Goal: Task Accomplishment & Management: Use online tool/utility

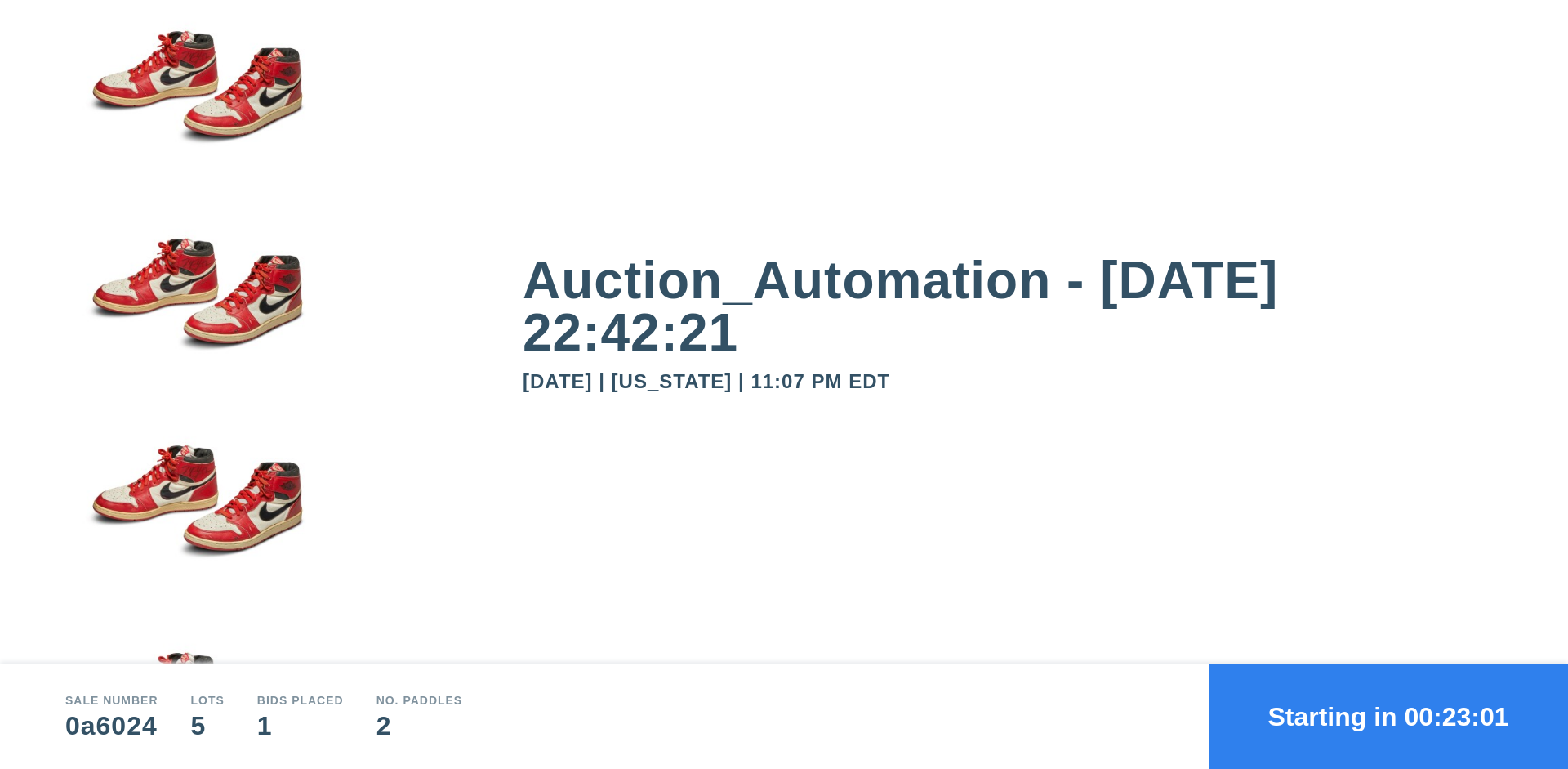
click at [1388, 716] on button "Starting in 00:23:01" at bounding box center [1388, 716] width 360 height 105
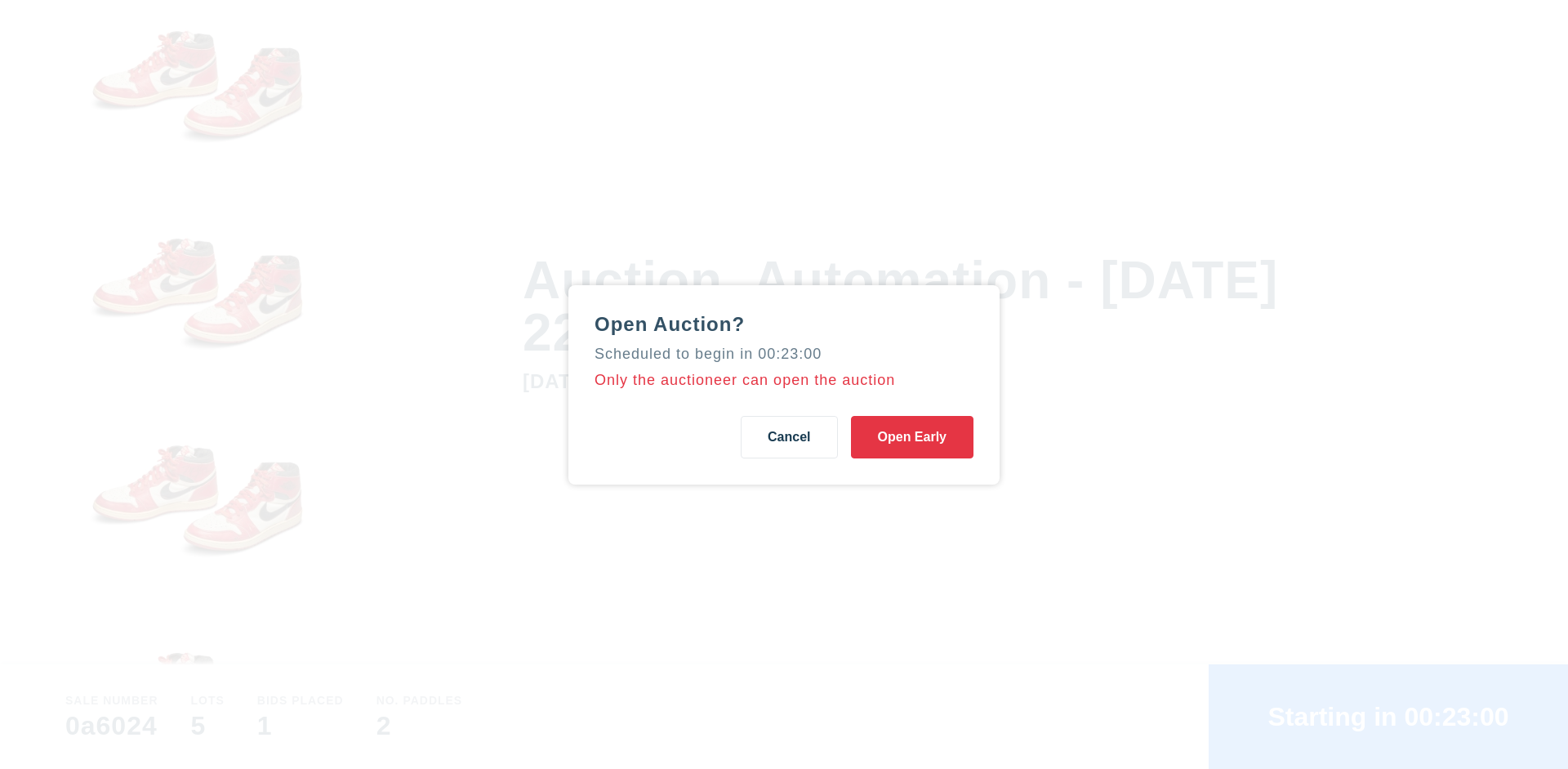
click at [912, 436] on button "Open Early" at bounding box center [912, 437] width 122 height 43
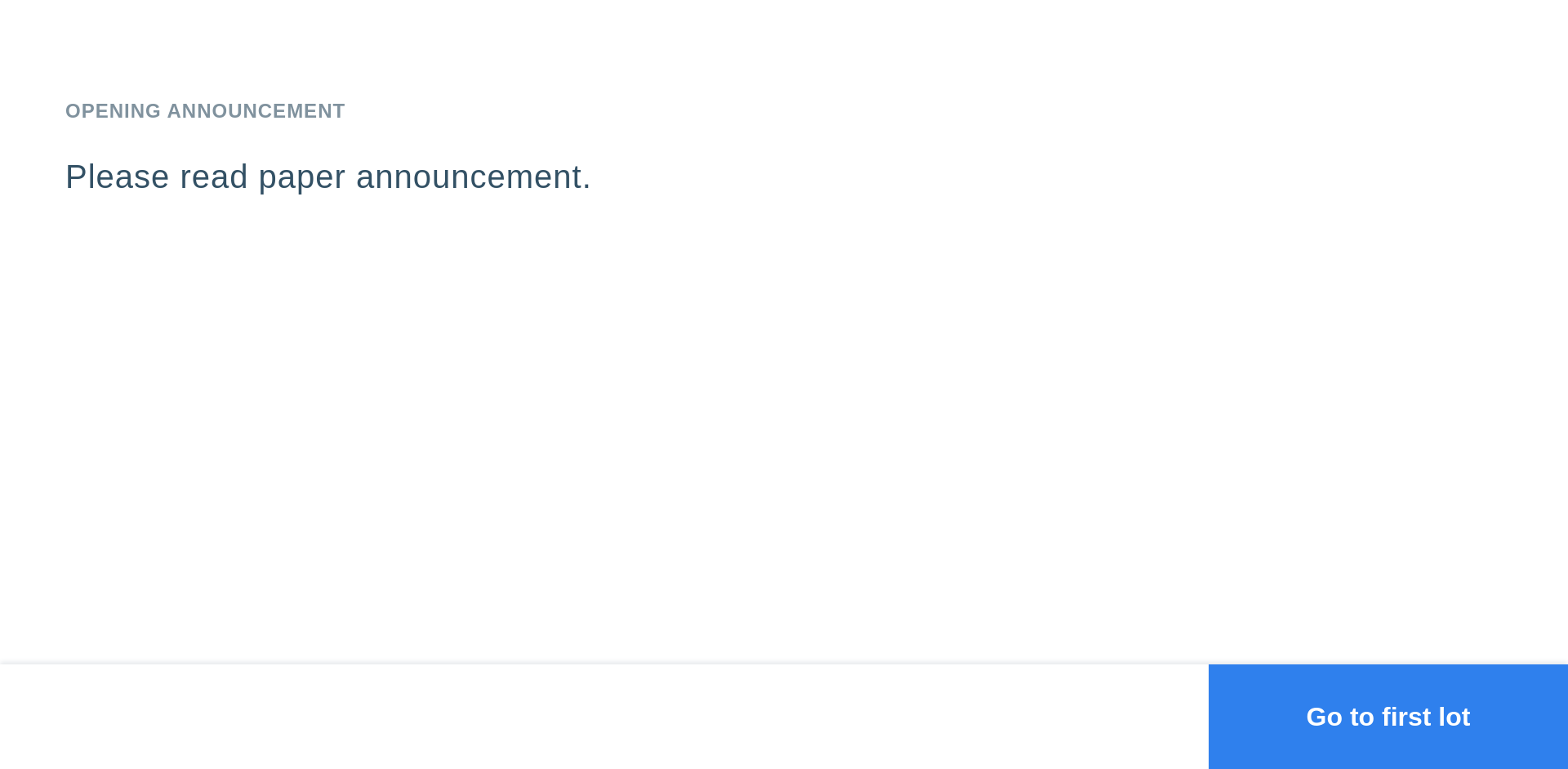
click at [1388, 716] on button "Go to first lot" at bounding box center [1388, 716] width 360 height 105
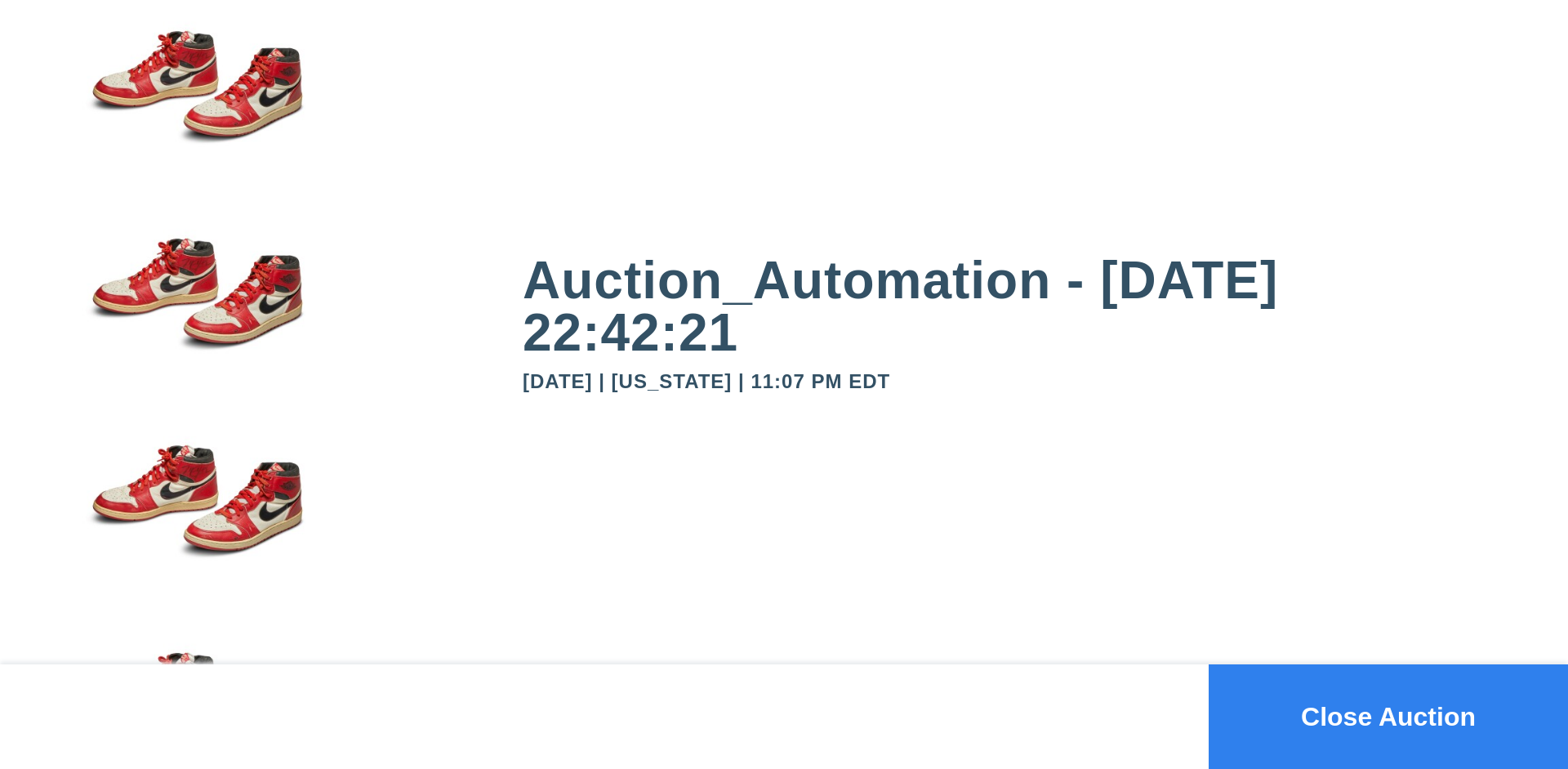
click at [1388, 716] on button "Close Auction" at bounding box center [1388, 716] width 360 height 105
